Goal: Browse casually: Explore the website without a specific task or goal

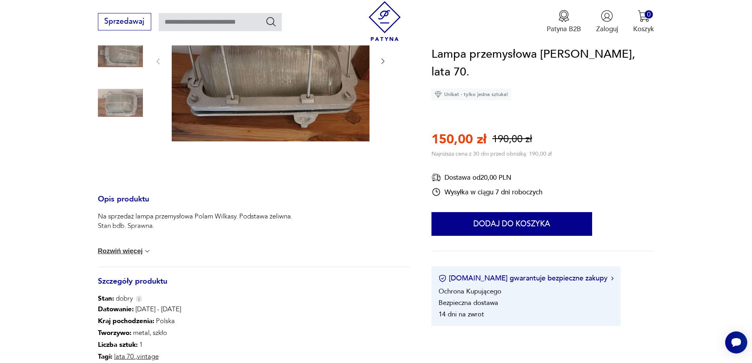
scroll to position [158, 0]
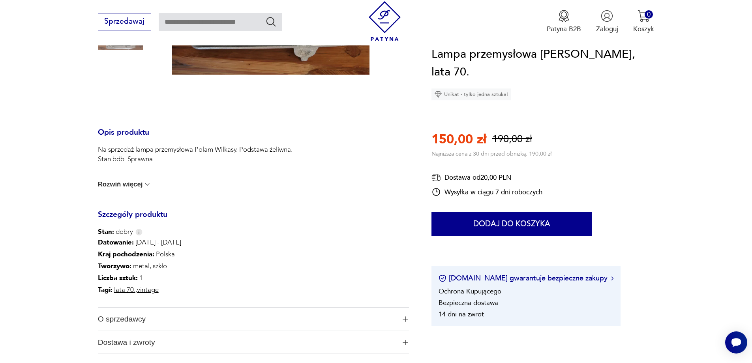
scroll to position [355, 0]
